Goal: Task Accomplishment & Management: Manage account settings

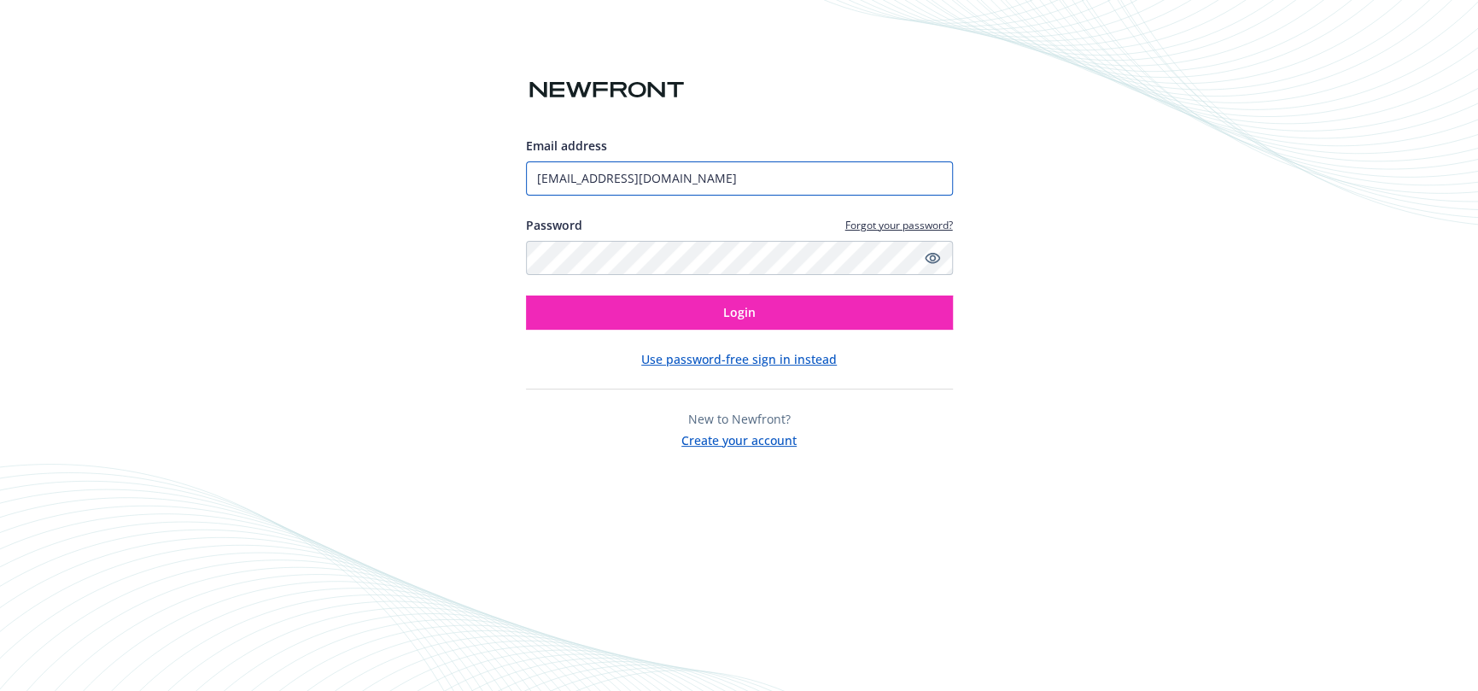
click at [526, 195] on div at bounding box center [526, 195] width 0 height 0
type input "[EMAIL_ADDRESS][DOMAIN_NAME]"
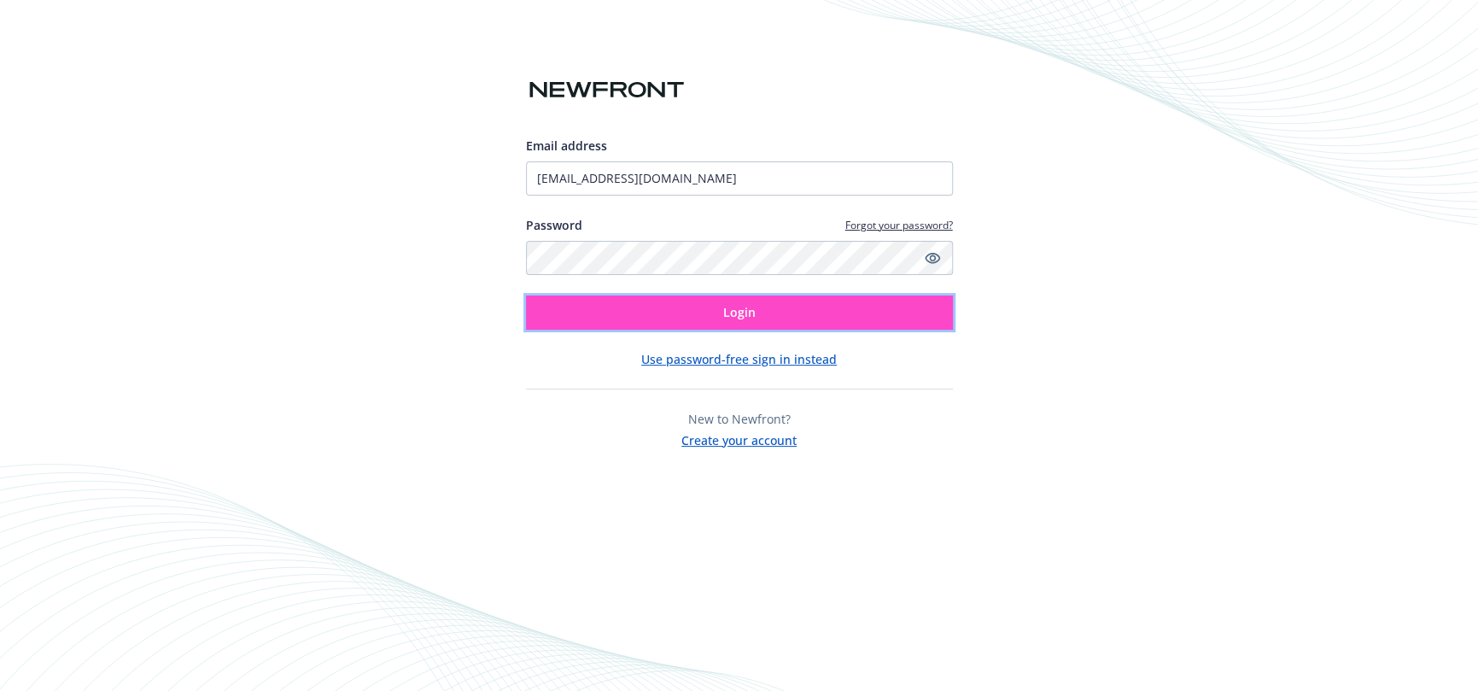
click at [711, 316] on button "Login" at bounding box center [739, 312] width 427 height 34
